Goal: Task Accomplishment & Management: Manage account settings

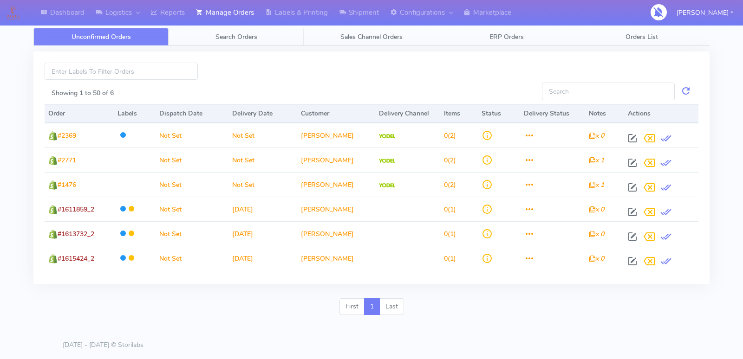
click at [231, 36] on span "Search Orders" at bounding box center [236, 37] width 42 height 9
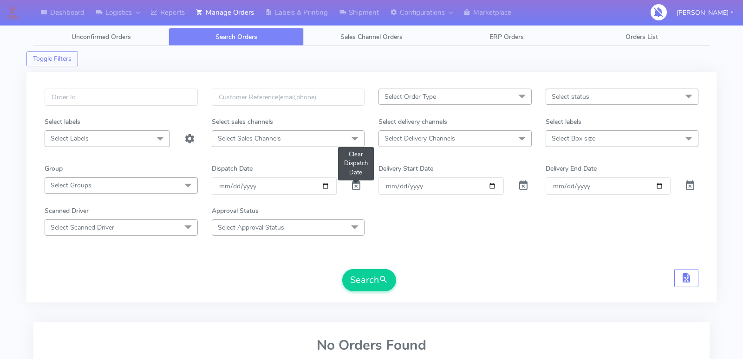
click at [357, 183] on span at bounding box center [356, 187] width 11 height 9
click at [131, 92] on input "text" at bounding box center [121, 97] width 153 height 17
paste input "1476"
type input "1476"
click at [342, 269] on button "Search" at bounding box center [369, 280] width 54 height 22
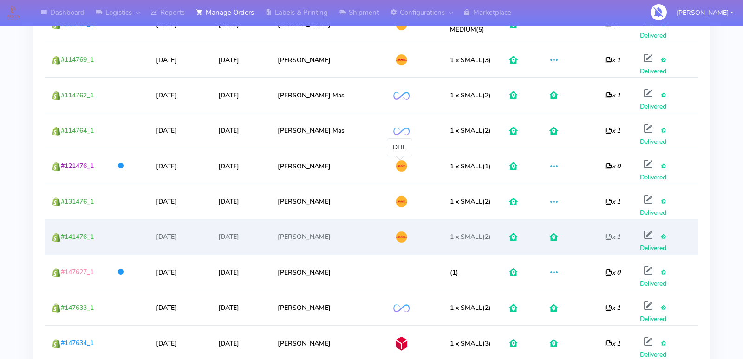
scroll to position [237, 0]
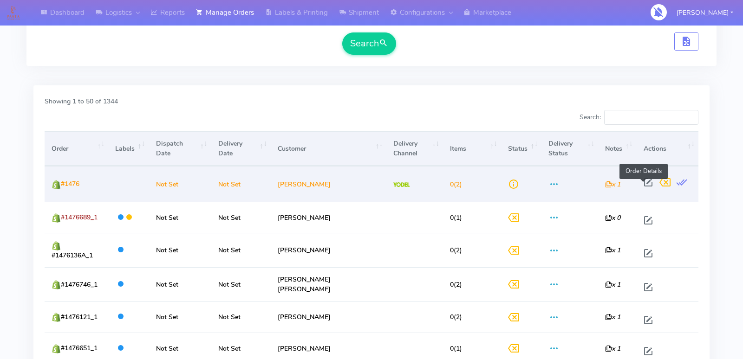
click at [641, 182] on span at bounding box center [648, 184] width 17 height 9
select select "5"
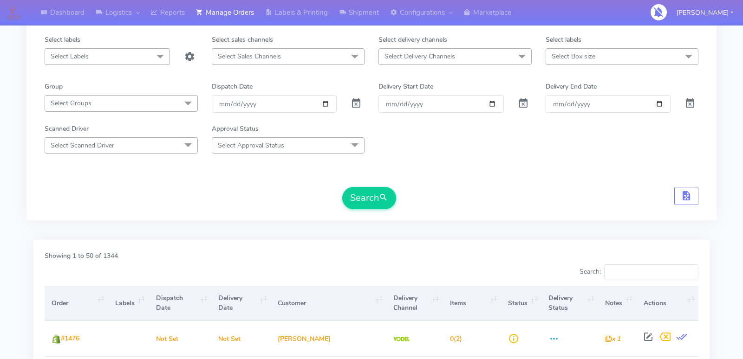
scroll to position [0, 0]
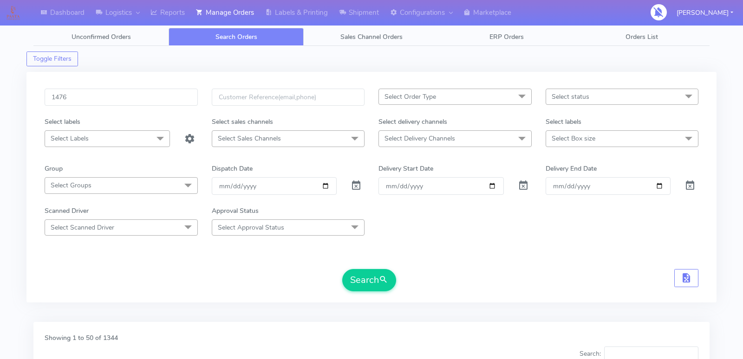
click at [520, 139] on span at bounding box center [522, 140] width 19 height 18
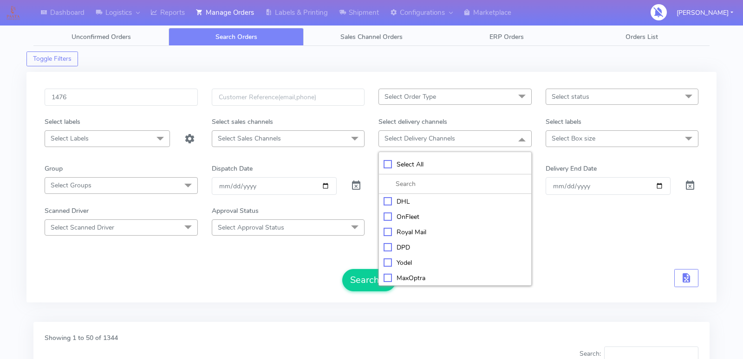
scroll to position [46, 0]
click at [527, 92] on span at bounding box center [522, 98] width 19 height 18
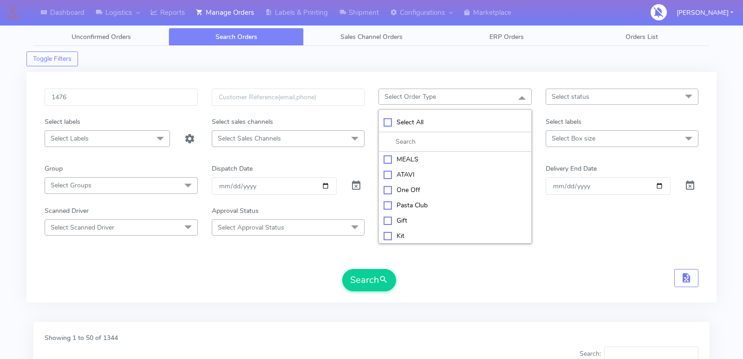
click at [386, 173] on div "ATAVI" at bounding box center [455, 175] width 143 height 10
checkbox input "true"
click at [348, 274] on button "Search" at bounding box center [369, 280] width 54 height 22
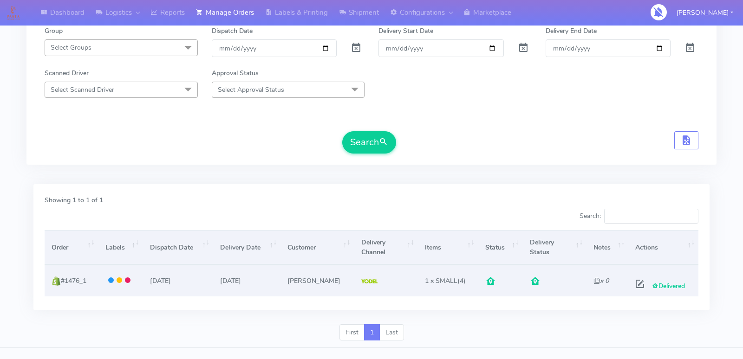
scroll to position [151, 0]
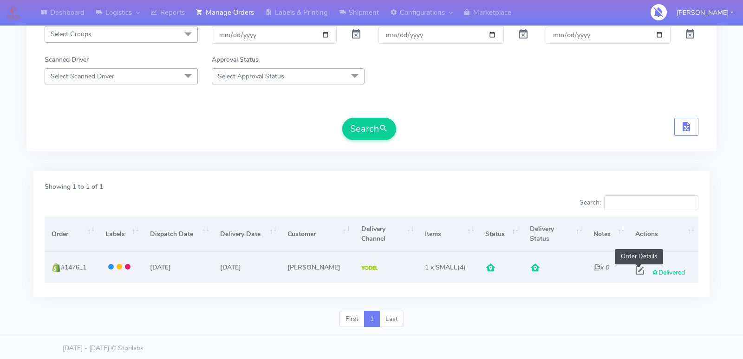
click at [635, 268] on span at bounding box center [640, 272] width 17 height 9
select select "5"
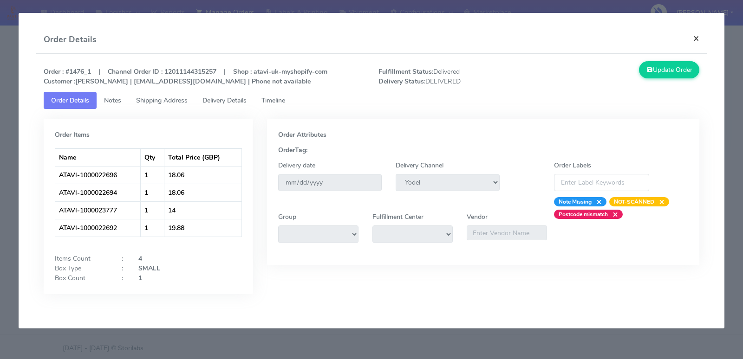
click at [695, 41] on button "×" at bounding box center [696, 38] width 21 height 25
